Goal: Information Seeking & Learning: Find specific page/section

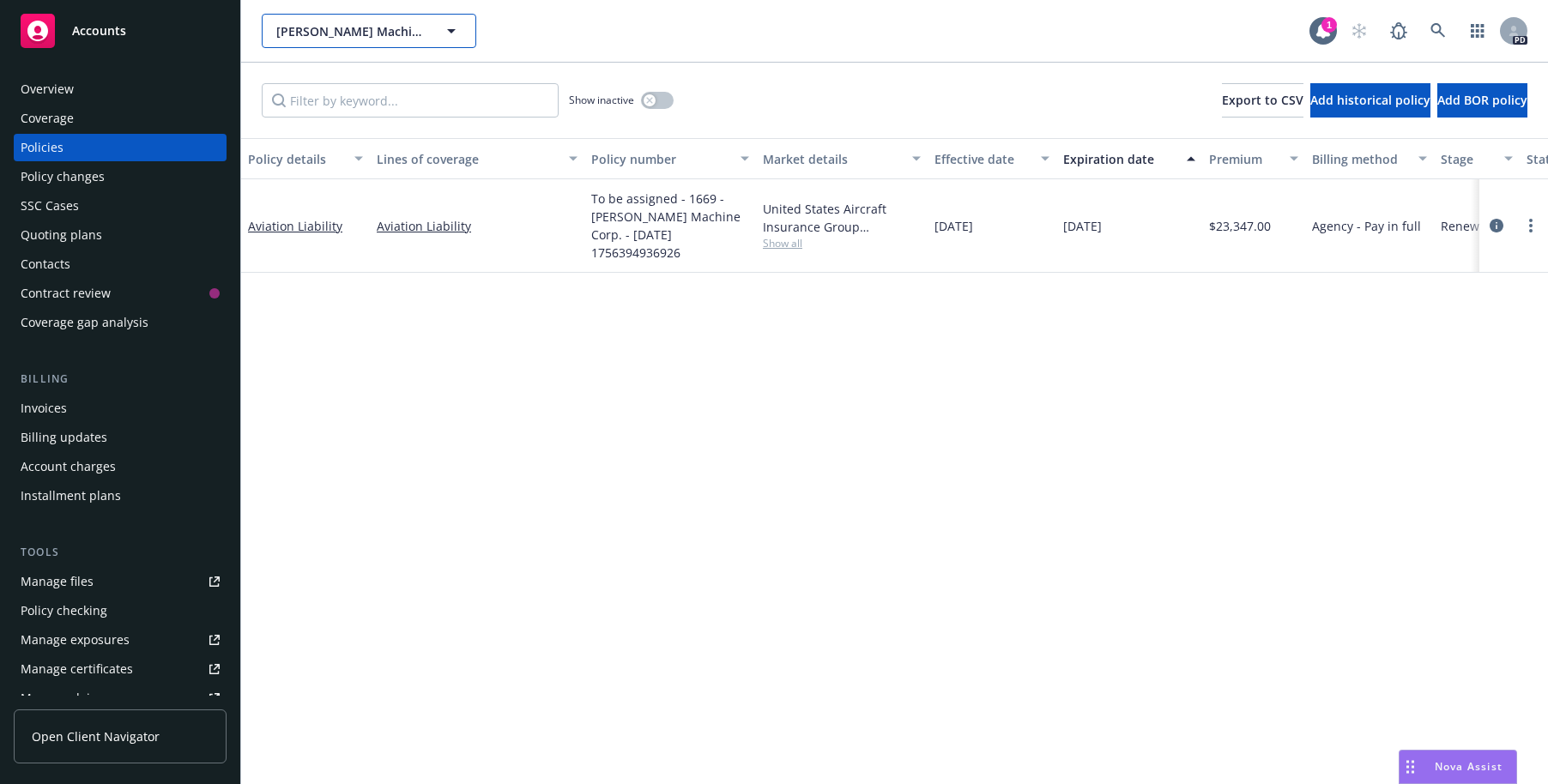
click at [454, 33] on icon "button" at bounding box center [451, 31] width 21 height 21
